Goal: Information Seeking & Learning: Understand process/instructions

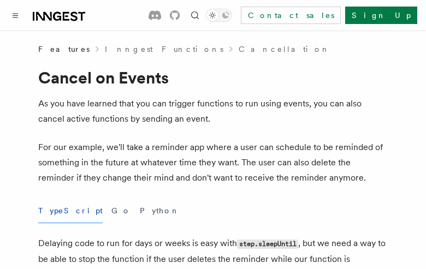
click at [56, 211] on button "TypeScript" at bounding box center [70, 211] width 64 height 25
click at [111, 211] on button "Go" at bounding box center [121, 211] width 20 height 25
